Goal: Task Accomplishment & Management: Manage account settings

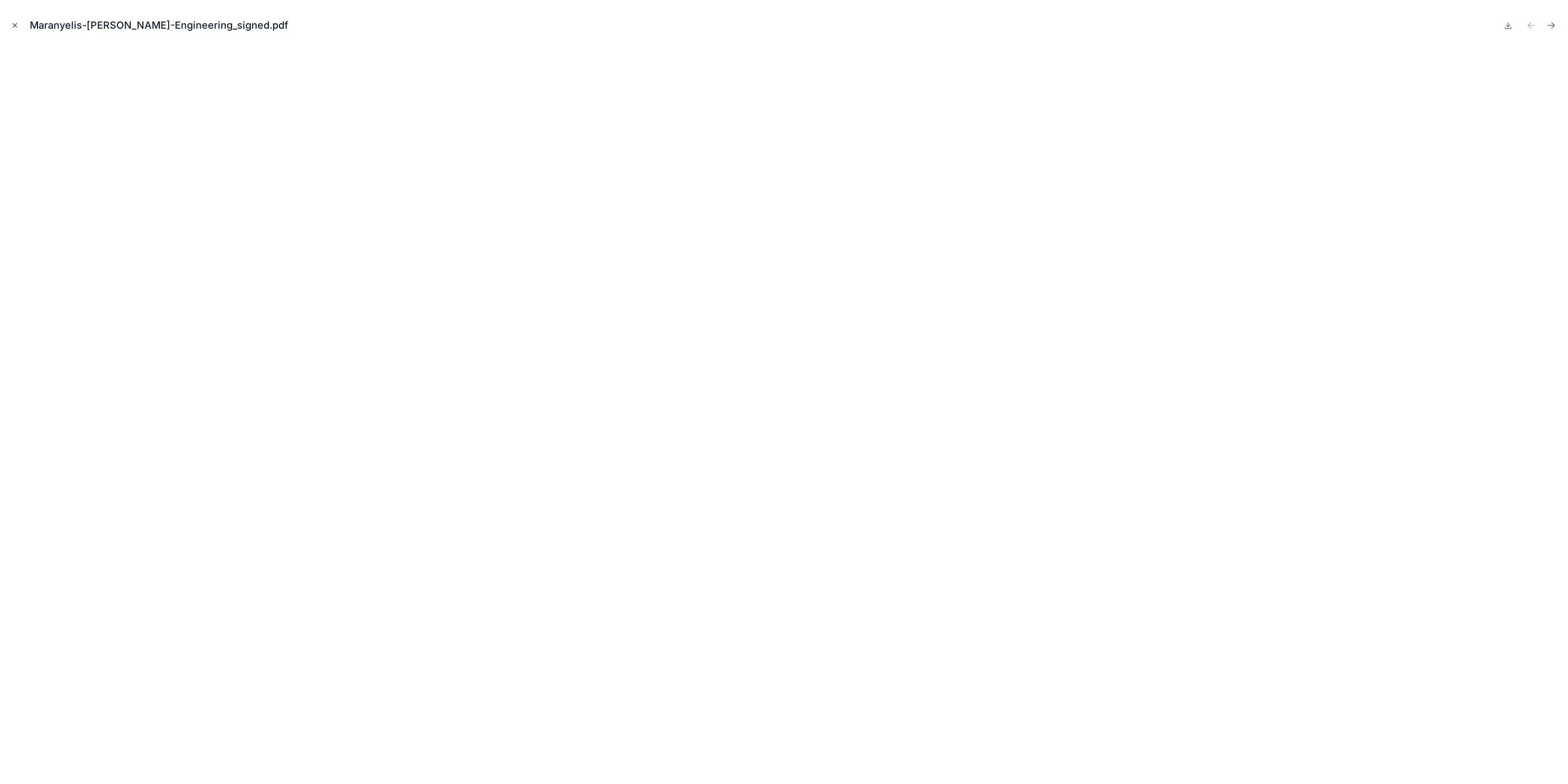
click at [12, 29] on icon "Close modal" at bounding box center [15, 25] width 8 height 8
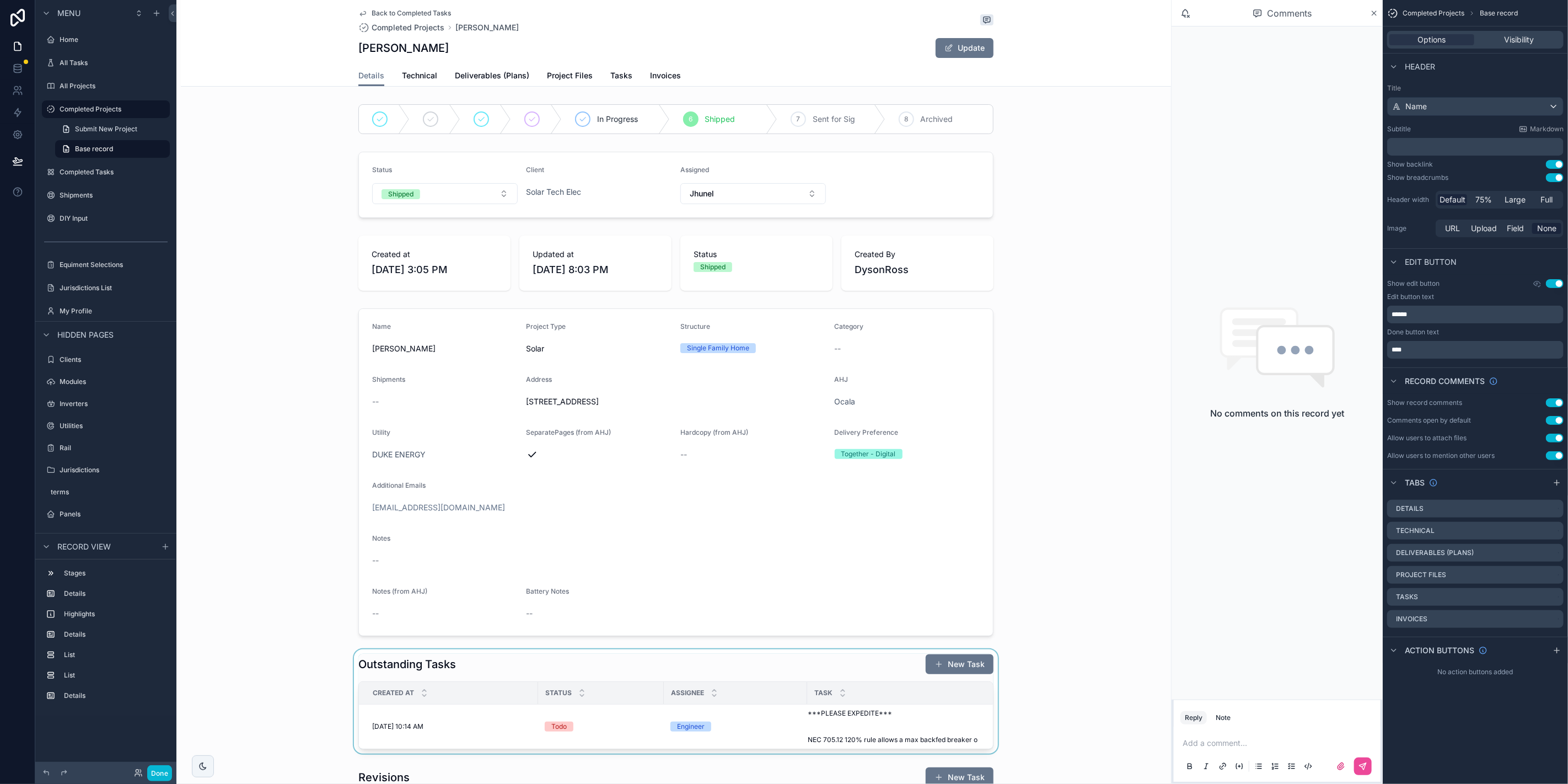
click at [869, 724] on div "scrollable content" at bounding box center [676, 702] width 990 height 105
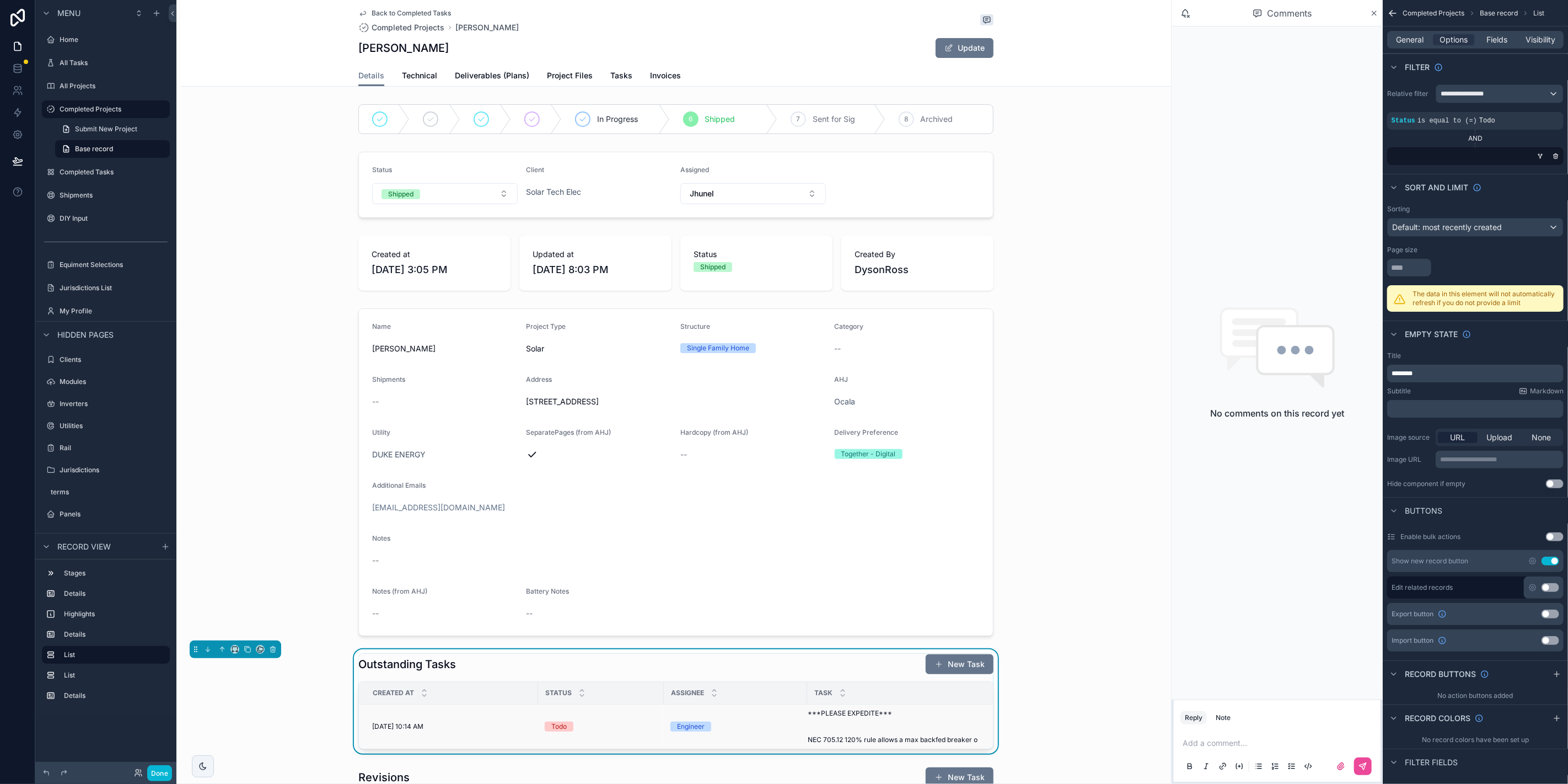
click at [822, 725] on span "***PLEASE EXPEDITE*** NEC 705.12 120% rule allows a max backfed breaker o" at bounding box center [898, 727] width 180 height 35
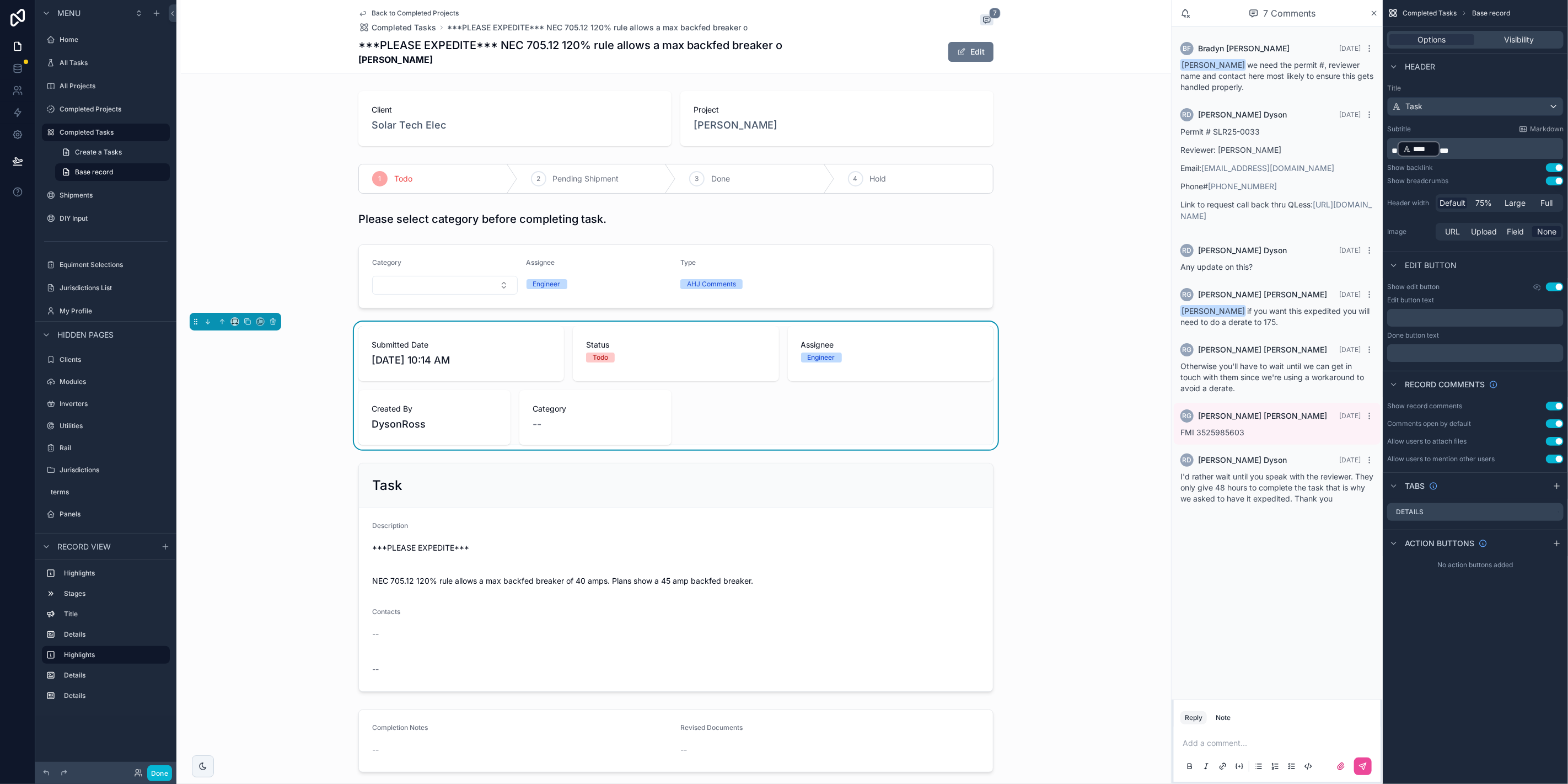
click at [1233, 738] on p "scrollable content" at bounding box center [1279, 742] width 194 height 11
click at [1043, 437] on div "Submitted Date [DATE] 10:14 AM Status Todo Assignee Engineer Created By DysonRo…" at bounding box center [676, 386] width 990 height 128
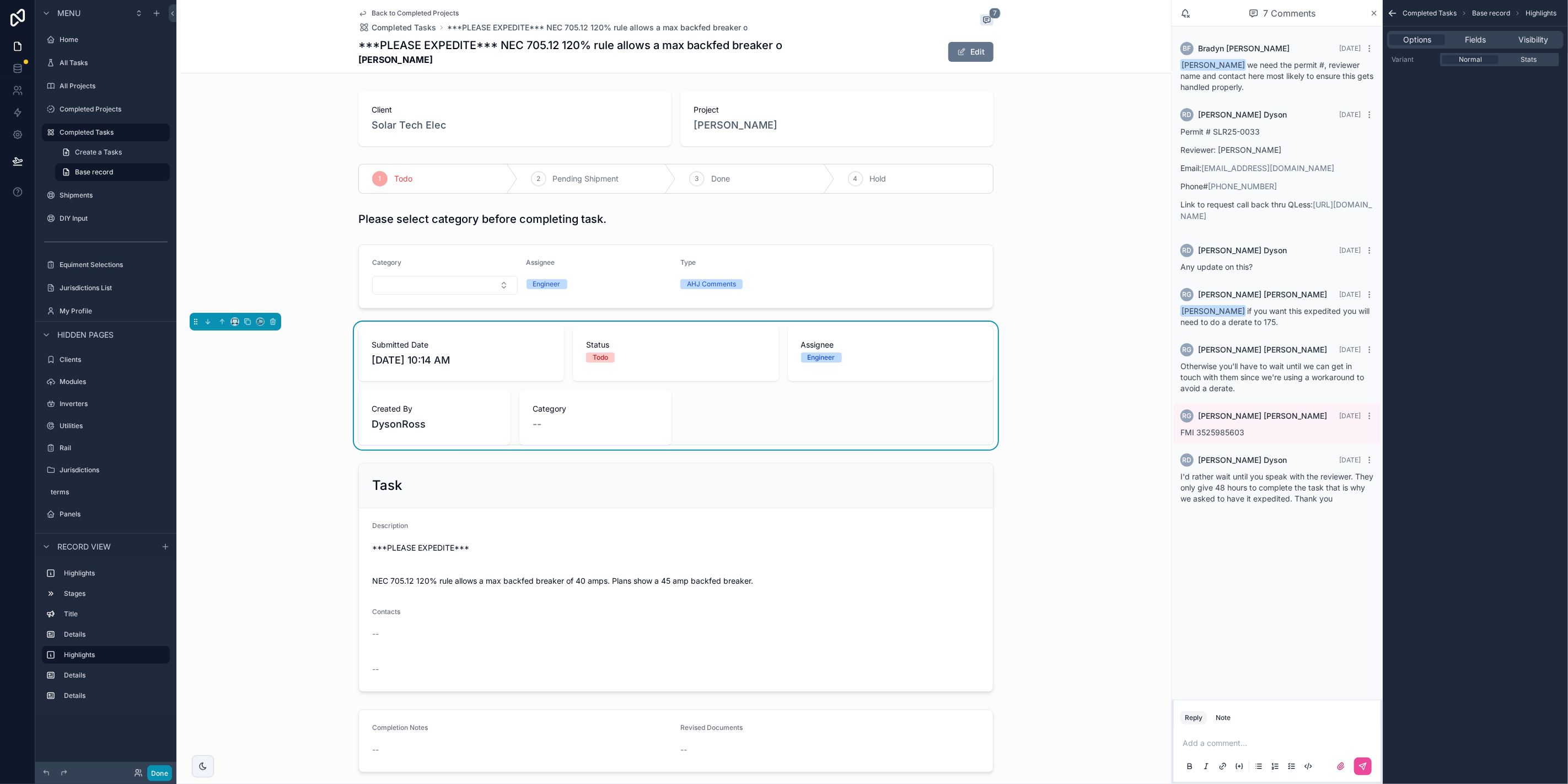
click at [163, 773] on button "Done" at bounding box center [160, 773] width 25 height 16
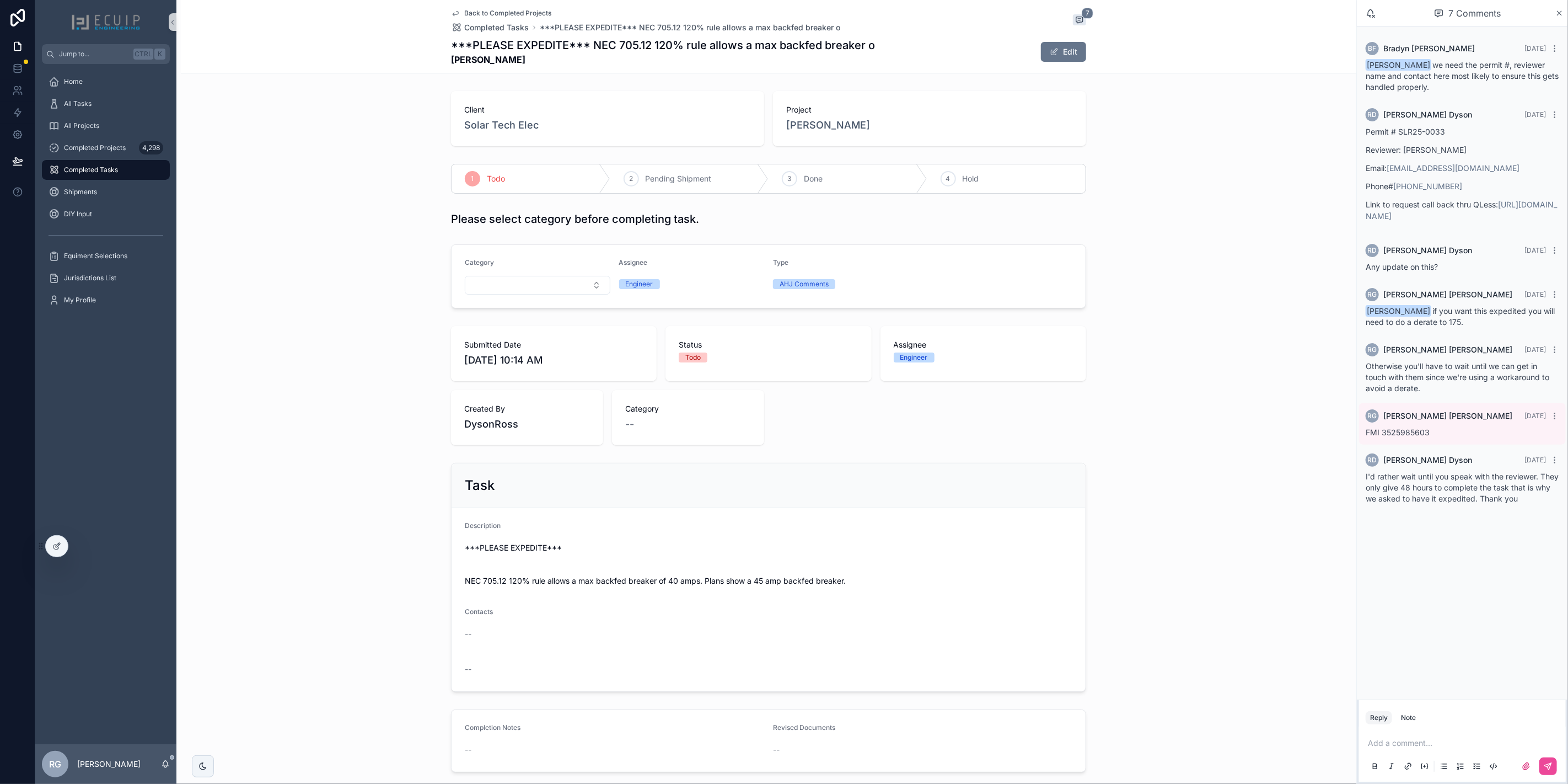
click at [819, 125] on span "[PERSON_NAME]" at bounding box center [828, 125] width 84 height 16
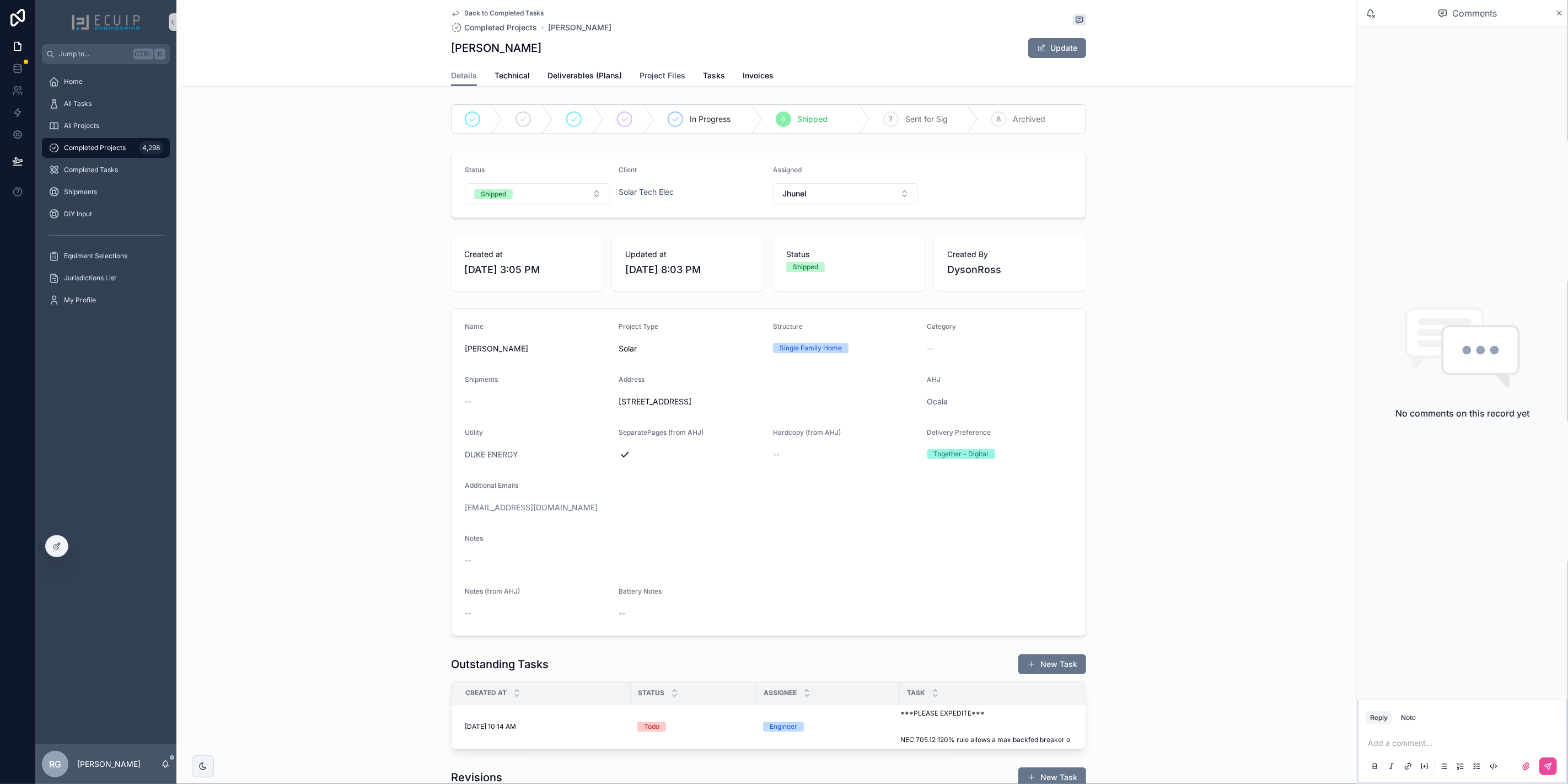
click at [660, 80] on link "Project Files" at bounding box center [661, 77] width 46 height 22
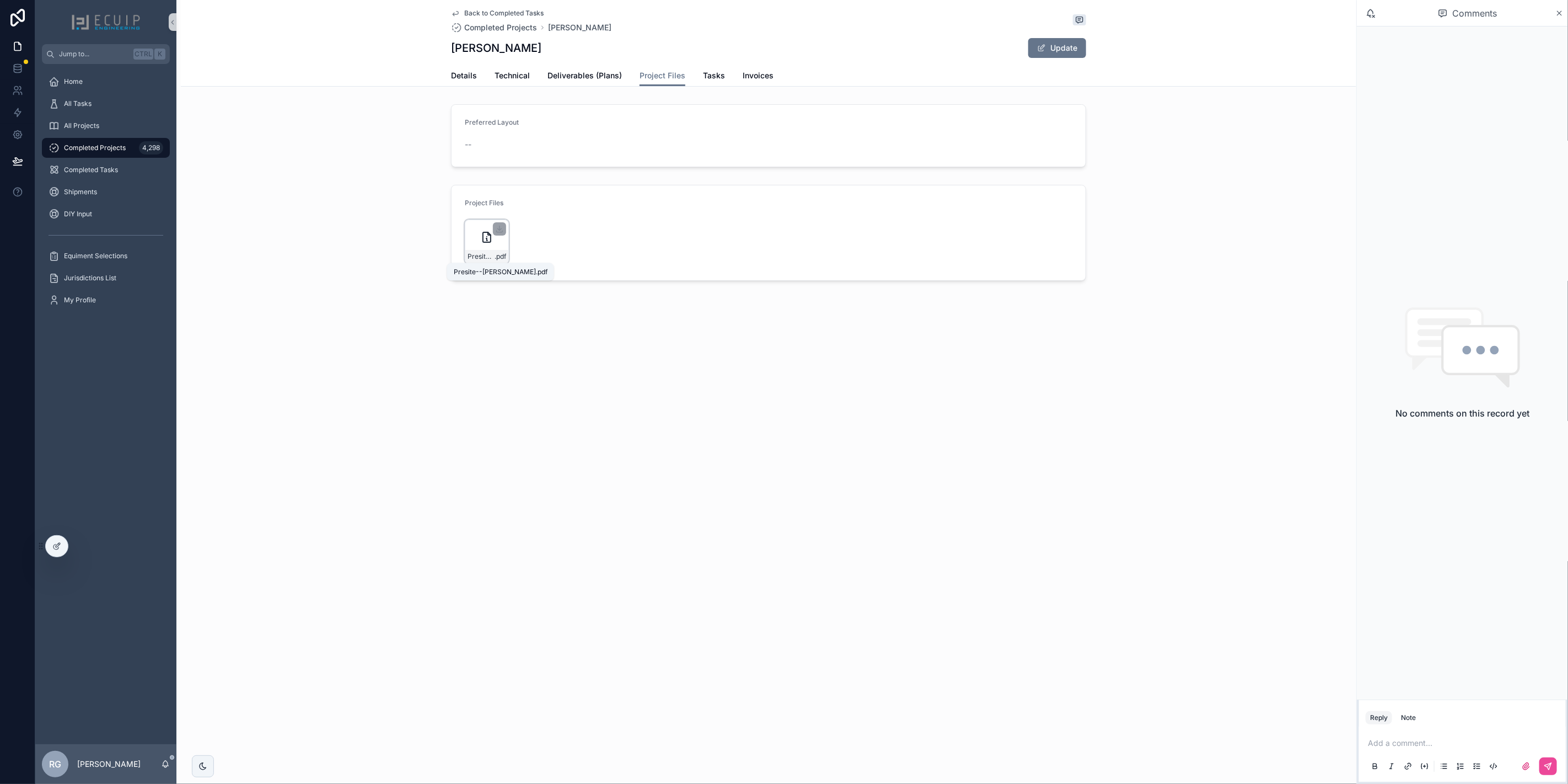
click at [486, 252] on span "Presite--[PERSON_NAME]" at bounding box center [481, 256] width 27 height 9
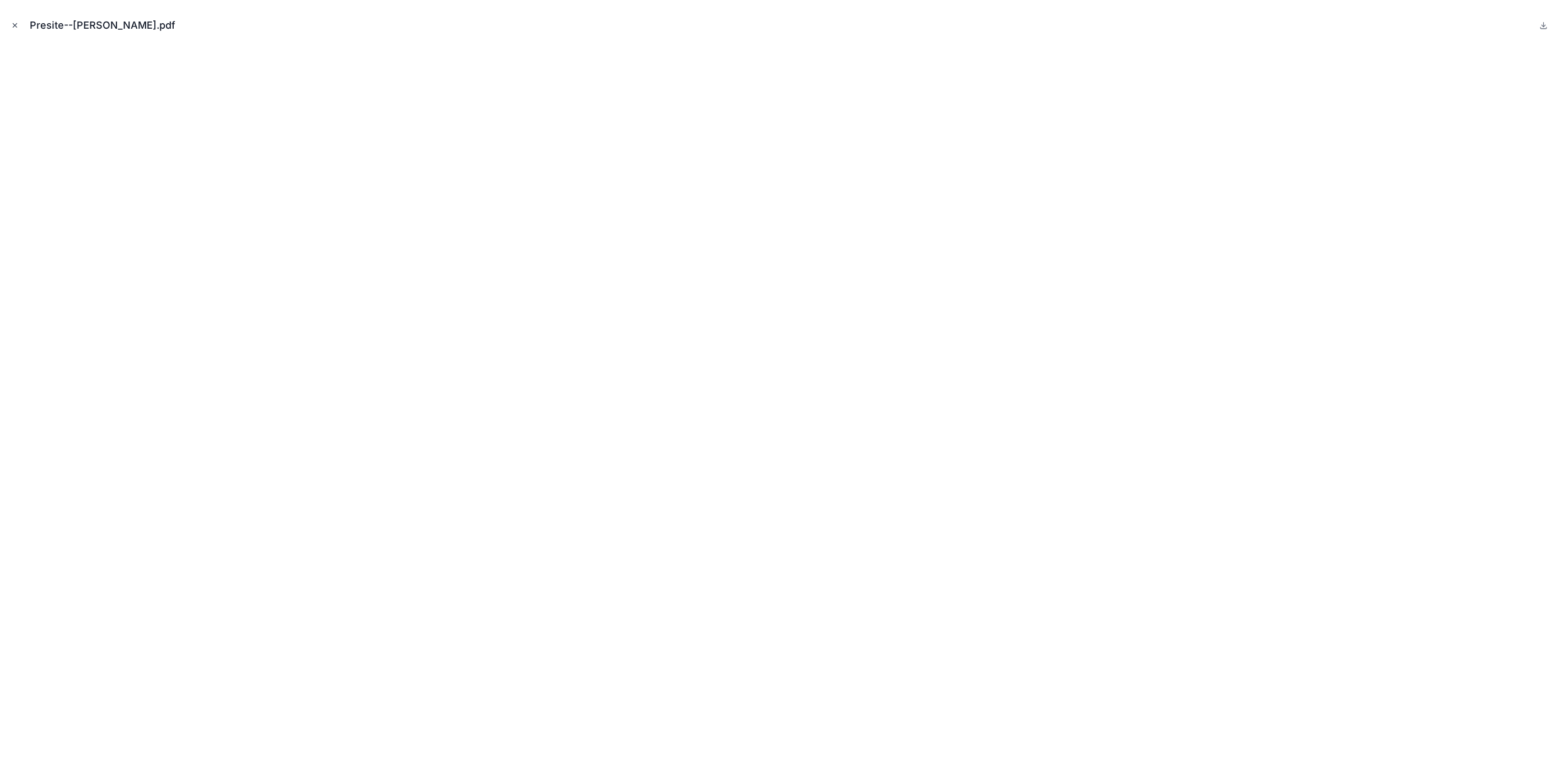
click at [13, 25] on icon "Close modal" at bounding box center [15, 25] width 8 height 8
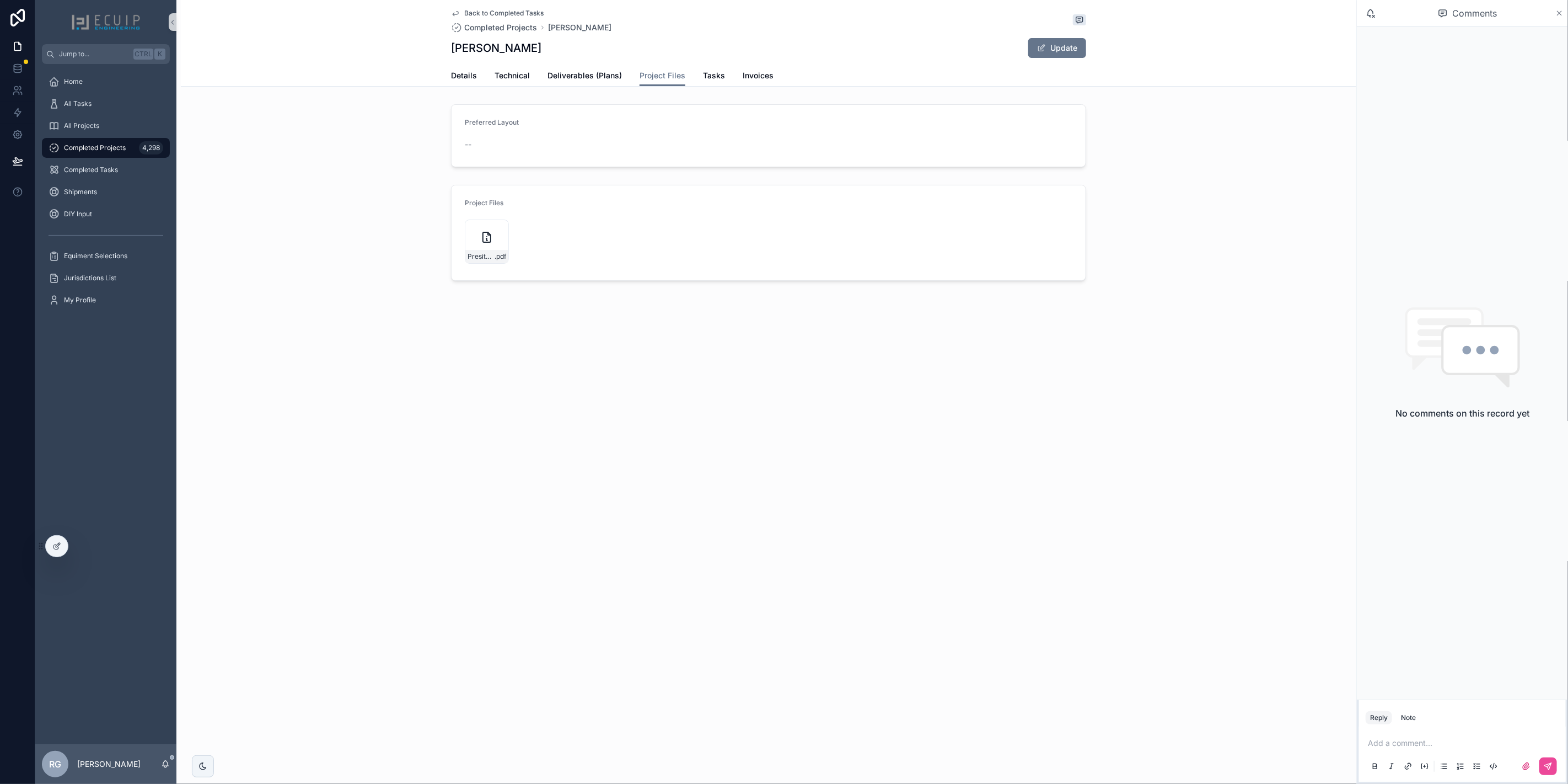
click at [1558, 14] on icon "scrollable content" at bounding box center [1559, 13] width 5 height 5
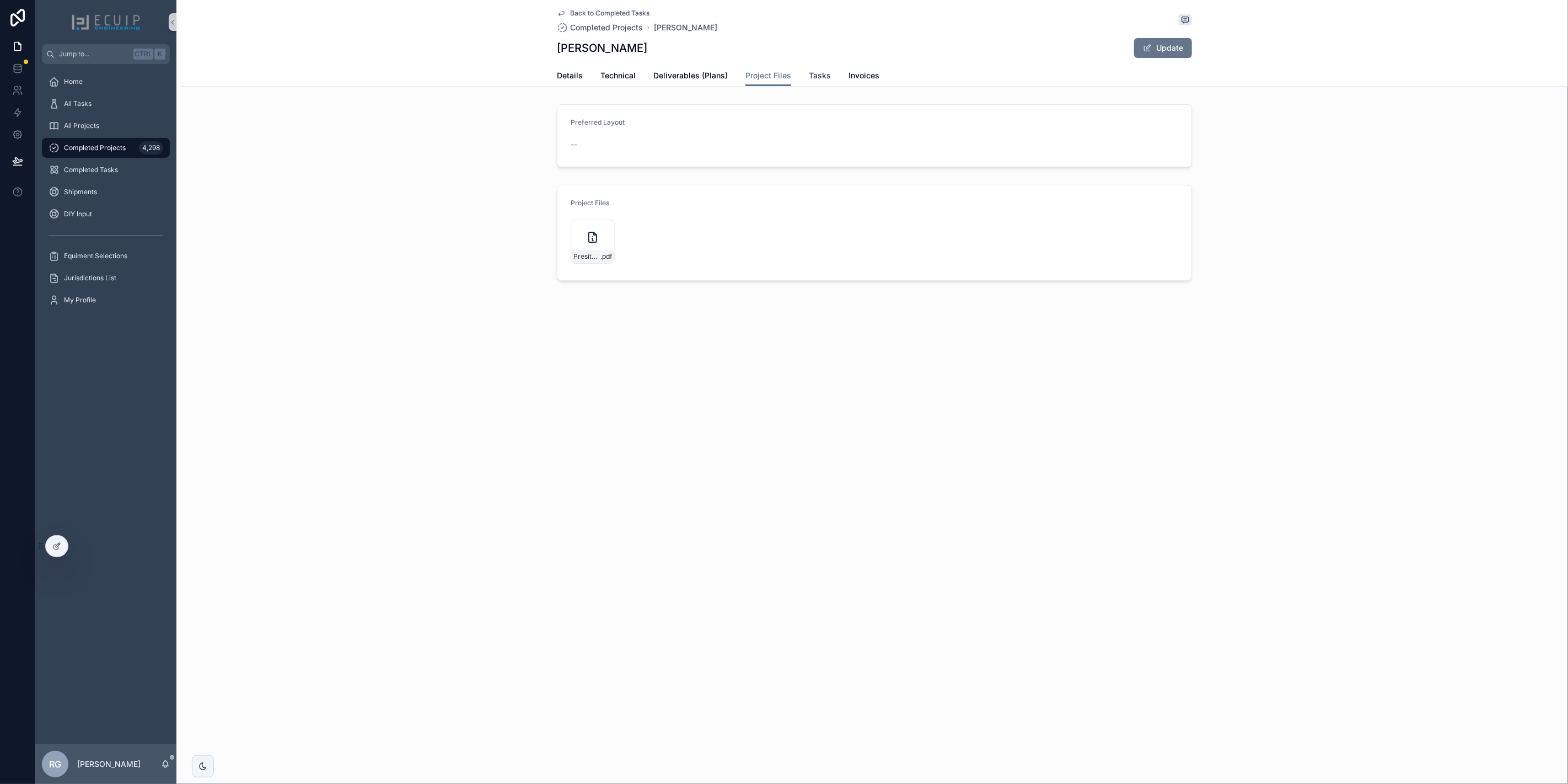
click at [809, 68] on link "Tasks" at bounding box center [819, 77] width 22 height 22
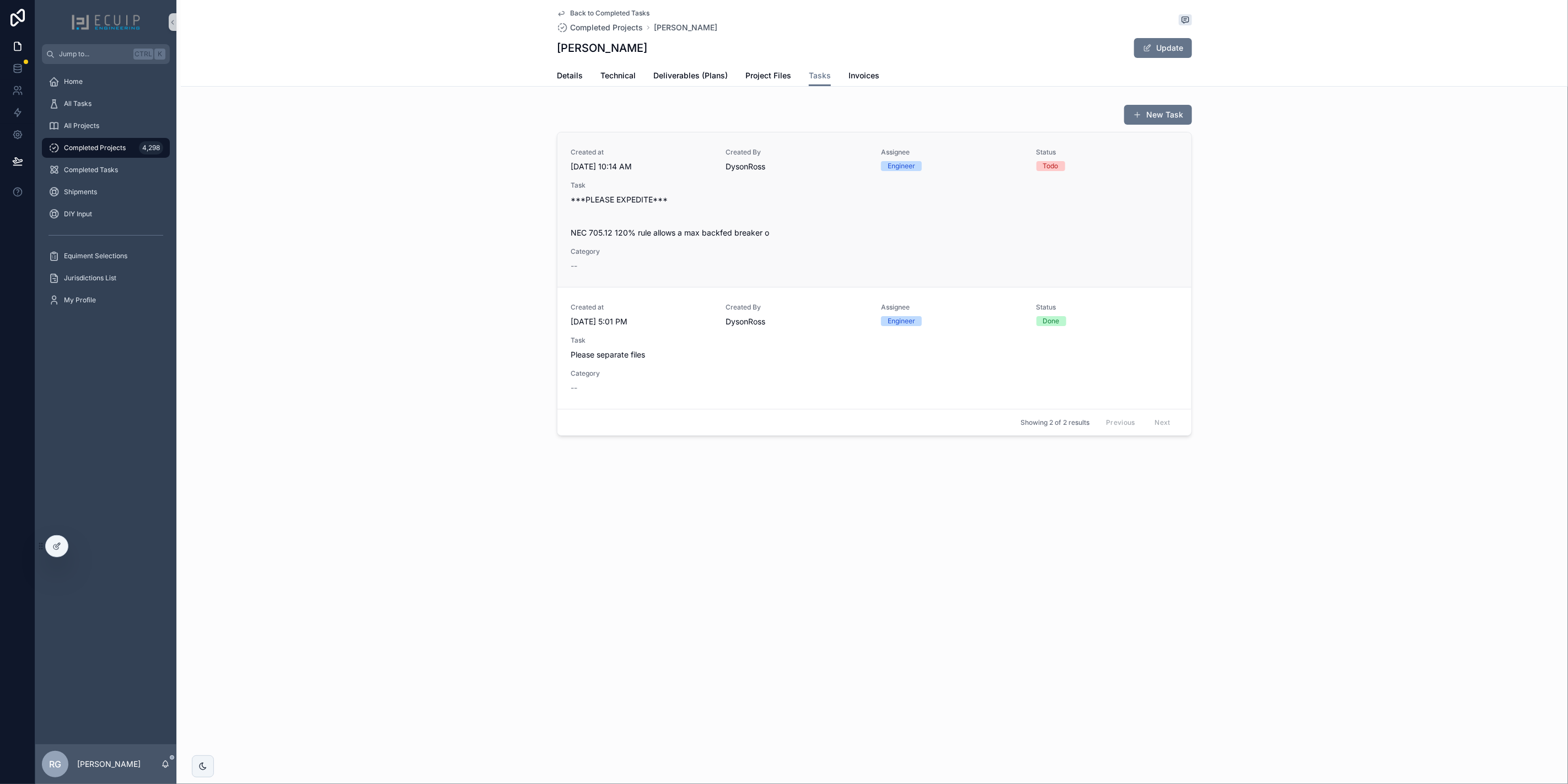
click at [898, 229] on span "***PLEASE EXPEDITE*** NEC 705.12 120% rule allows a max backfed breaker o" at bounding box center [874, 216] width 607 height 45
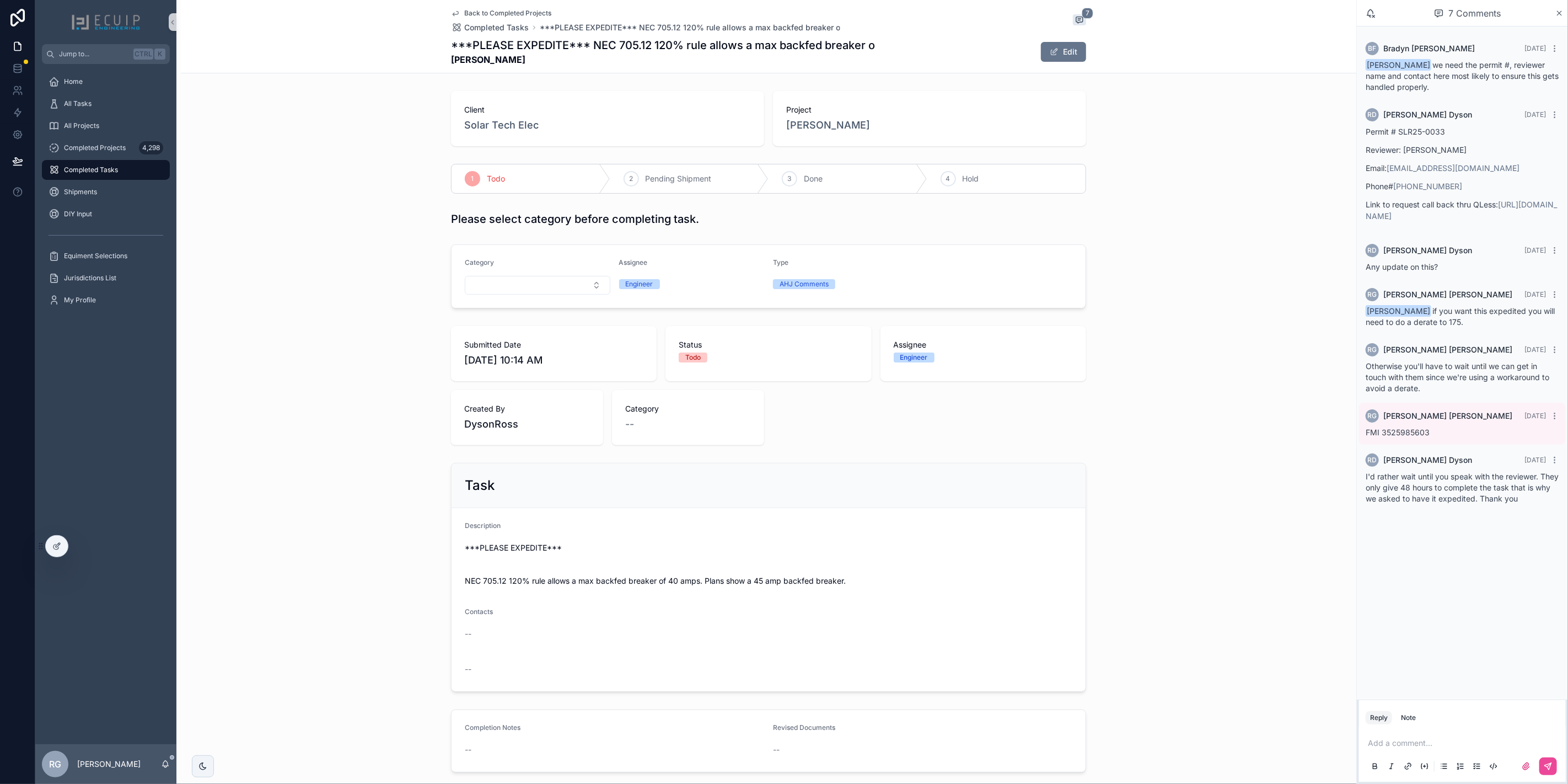
click at [1430, 742] on p "scrollable content" at bounding box center [1464, 742] width 194 height 11
drag, startPoint x: 1430, startPoint y: 742, endPoint x: 1350, endPoint y: 736, distance: 80.2
click at [1350, 736] on div "Jump to... Ctrl K Home All Tasks All Projects Completed Projects 4,298 Complete…" at bounding box center [801, 392] width 1533 height 784
click at [1465, 668] on div "BF [PERSON_NAME] [DATE] [PERSON_NAME] we need the permit #, reviewer name and c…" at bounding box center [1462, 362] width 211 height 674
drag, startPoint x: 886, startPoint y: 125, endPoint x: 782, endPoint y: 133, distance: 104.3
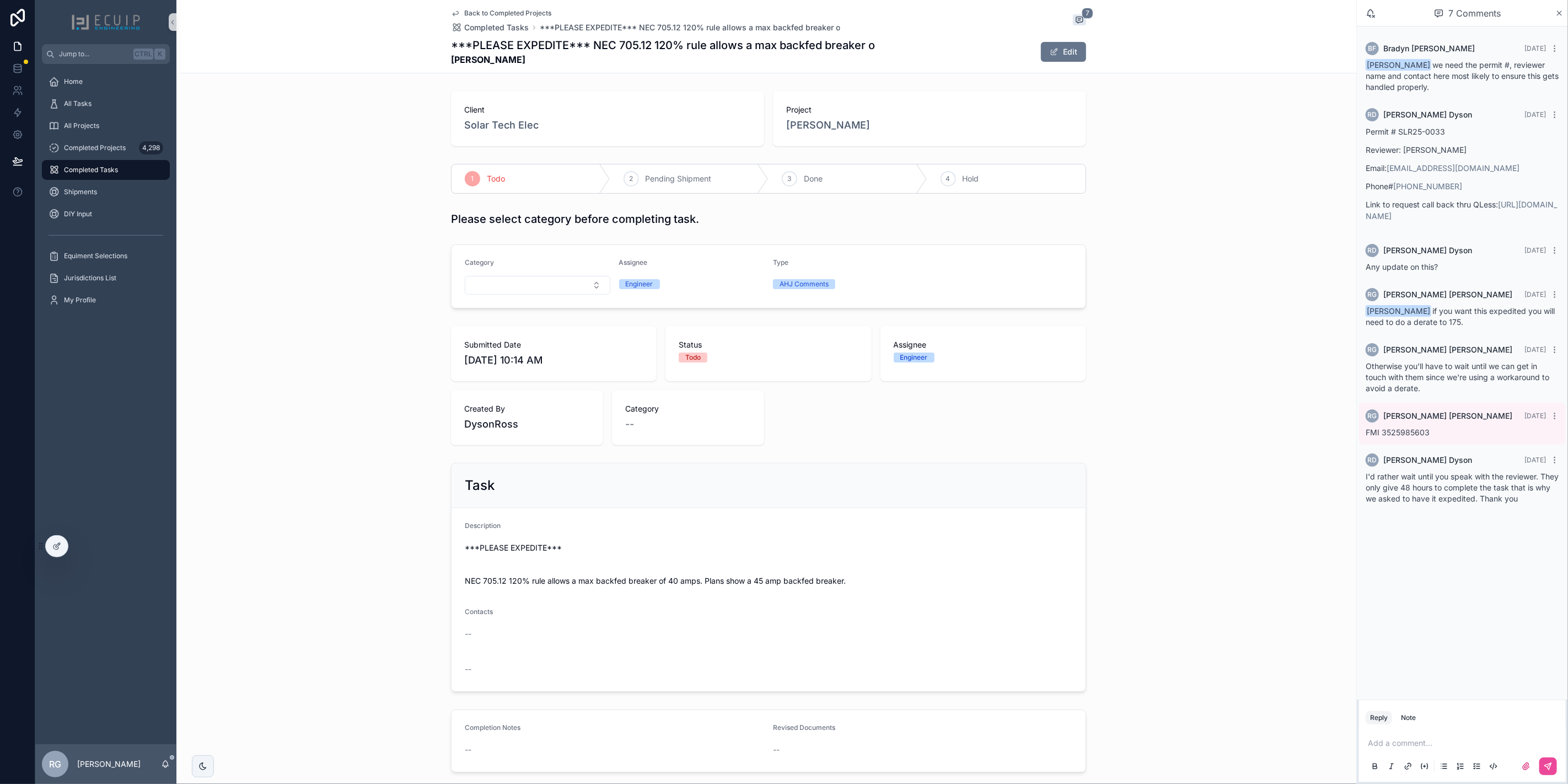
click at [782, 133] on div "Project [PERSON_NAME]" at bounding box center [929, 118] width 313 height 55
copy span "[PERSON_NAME]"
click at [1064, 55] on button "Edit" at bounding box center [1063, 51] width 46 height 19
click at [1050, 58] on button "Done" at bounding box center [1061, 51] width 50 height 19
click at [792, 177] on div "3" at bounding box center [789, 178] width 15 height 16
